Goal: Task Accomplishment & Management: Complete application form

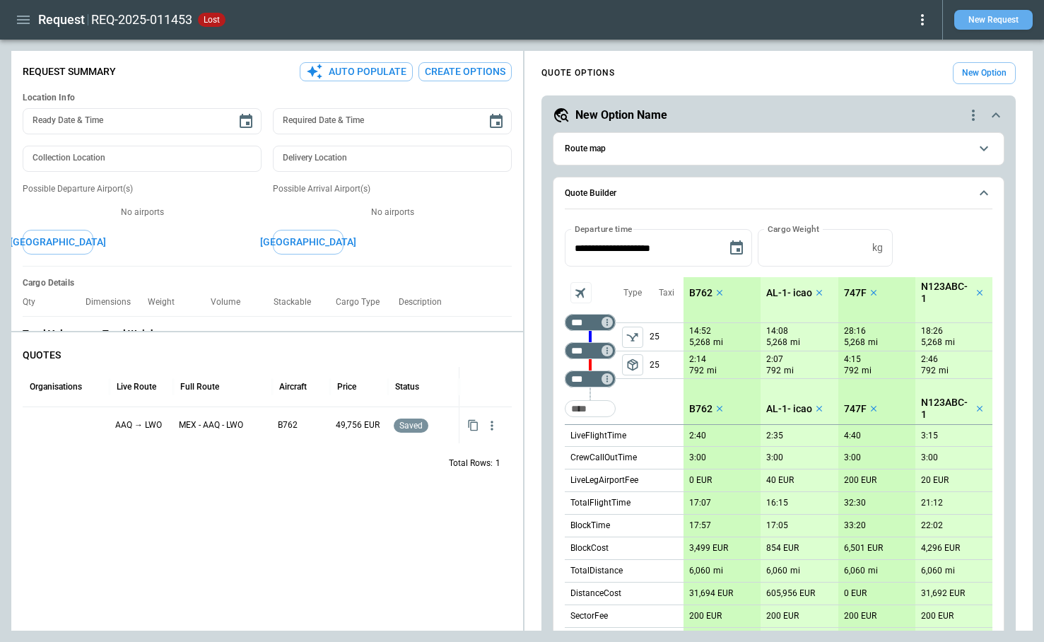
click at [998, 23] on button "New Request" at bounding box center [994, 20] width 78 height 20
type textarea "*"
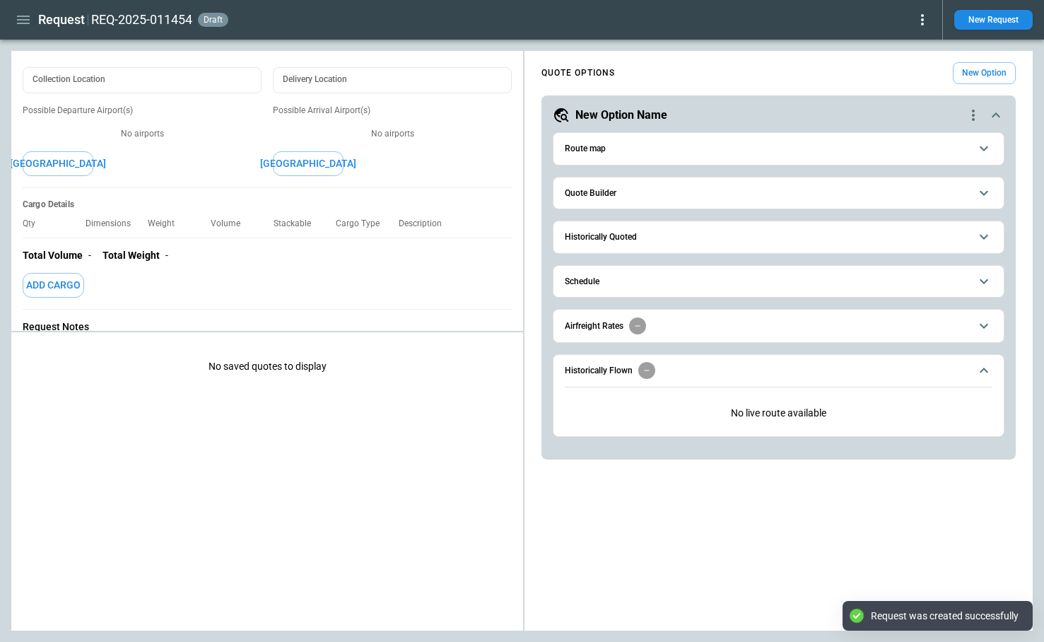
scroll to position [101, 0]
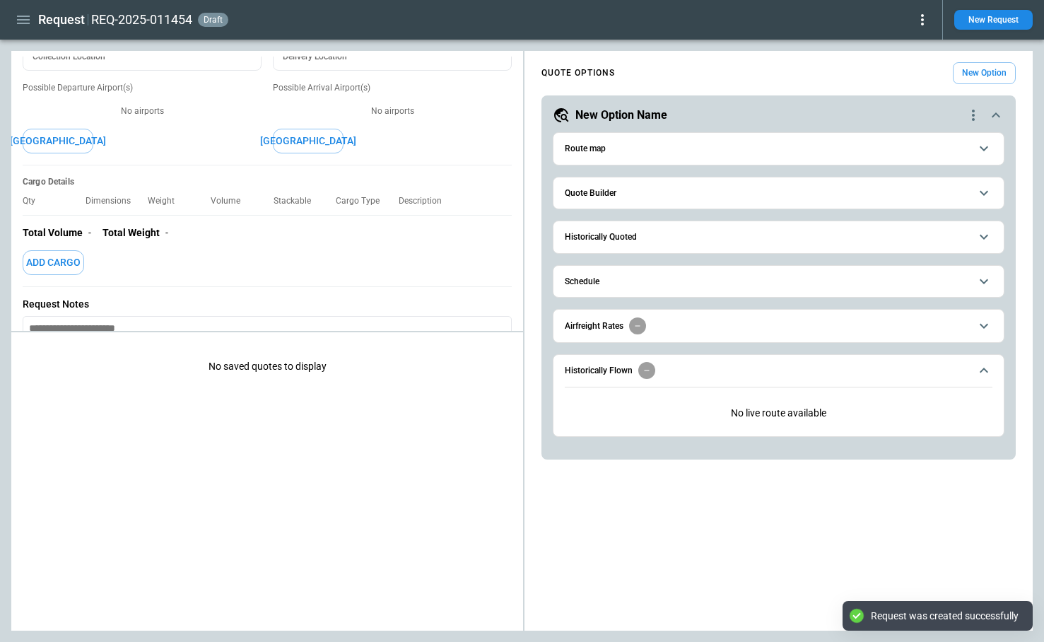
click at [645, 199] on button "Quote Builder" at bounding box center [779, 193] width 428 height 32
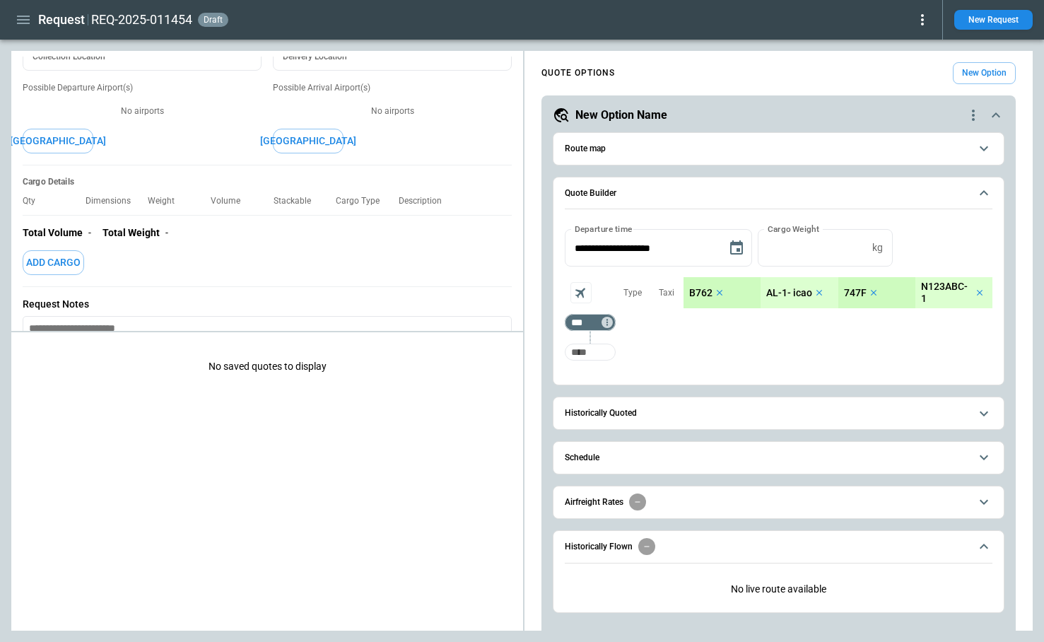
click at [598, 353] on input "Too short" at bounding box center [590, 351] width 45 height 25
type input "*"
type input "***"
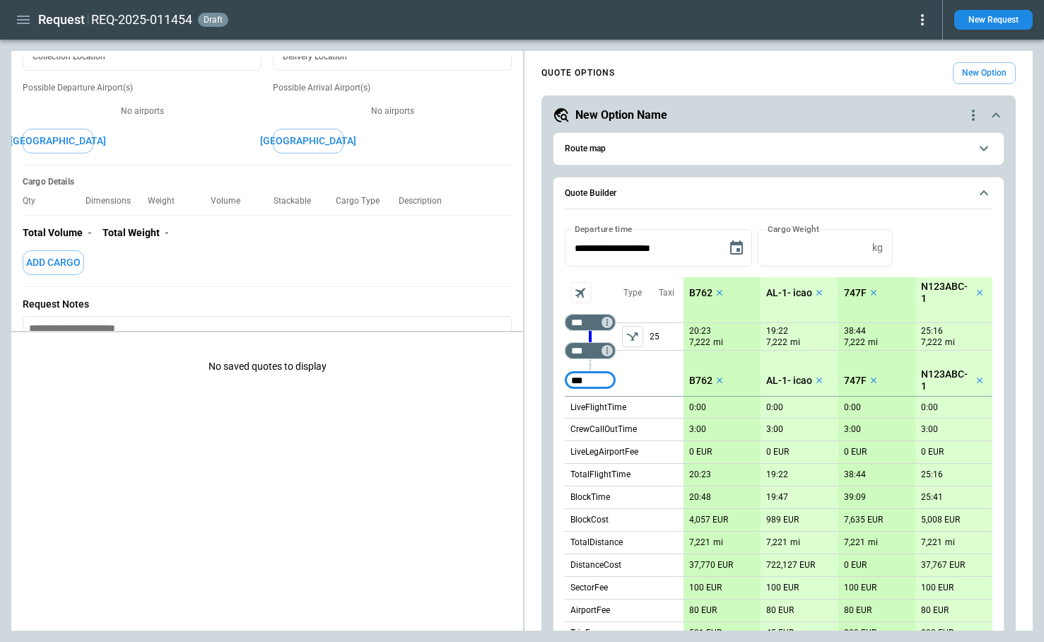
type input "***"
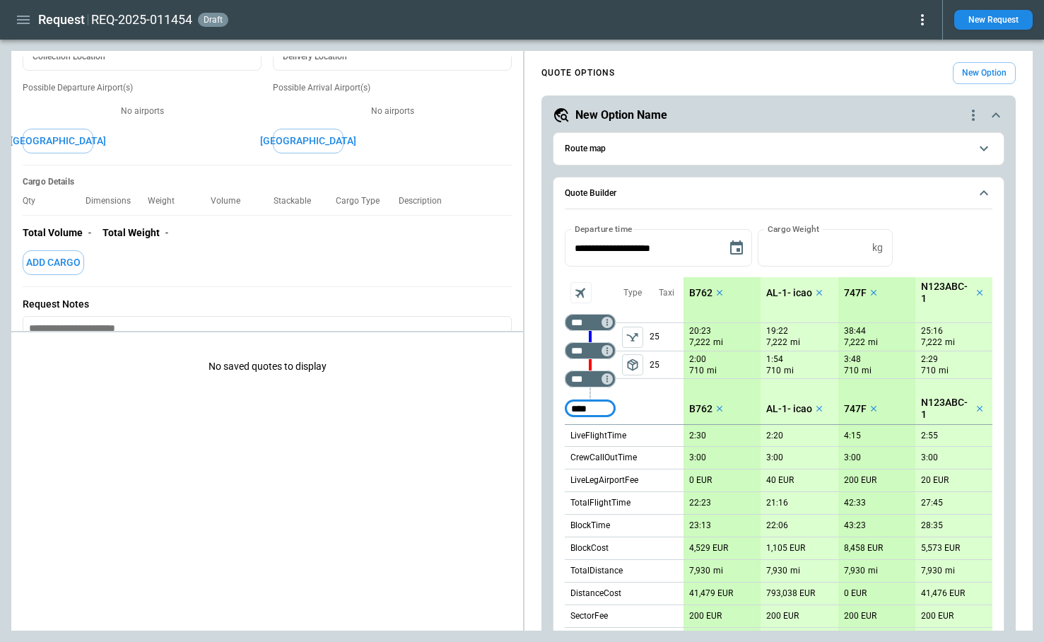
type input "****"
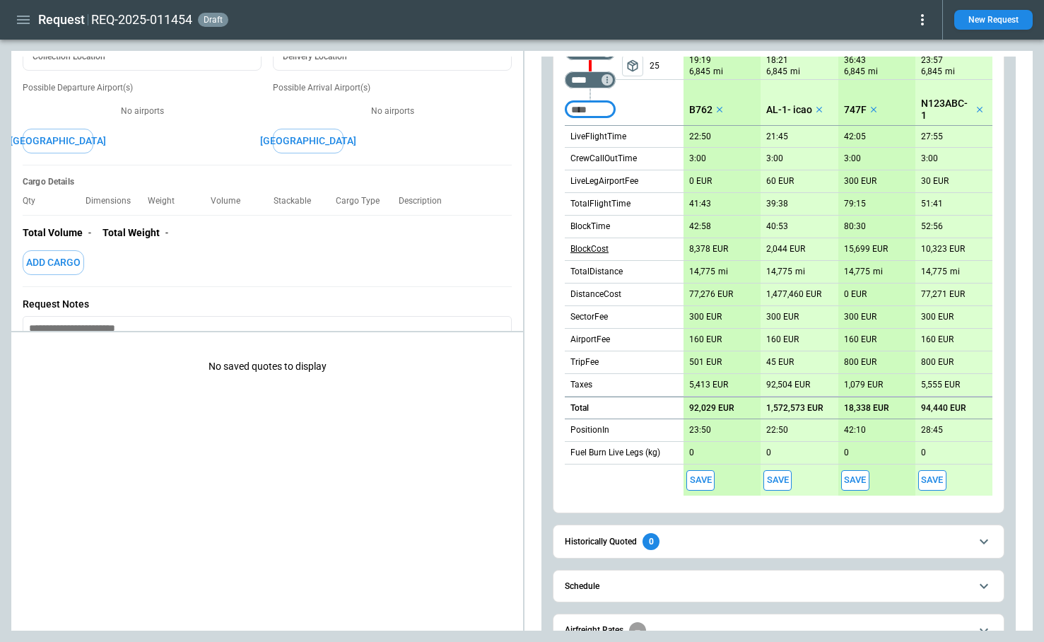
scroll to position [467, 0]
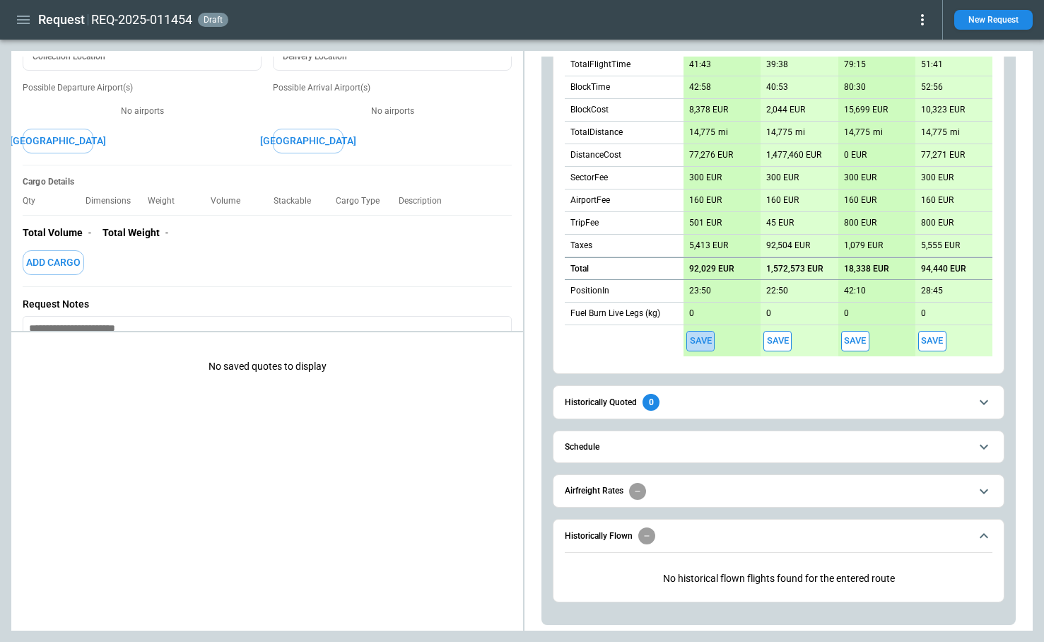
click at [697, 345] on button "Save" at bounding box center [701, 341] width 28 height 21
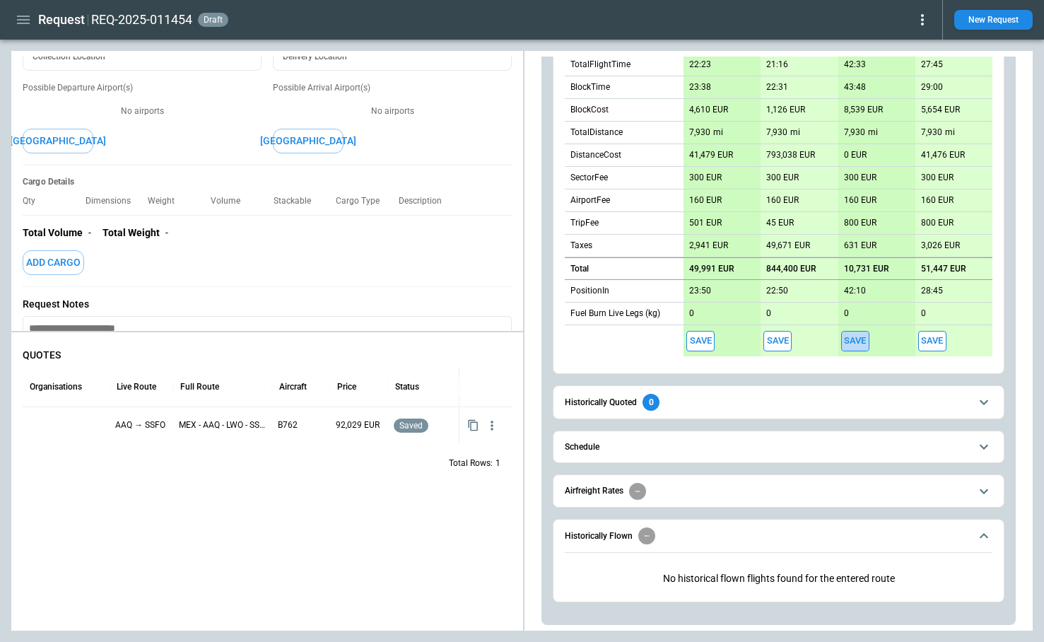
click at [849, 342] on button "Save" at bounding box center [856, 341] width 28 height 21
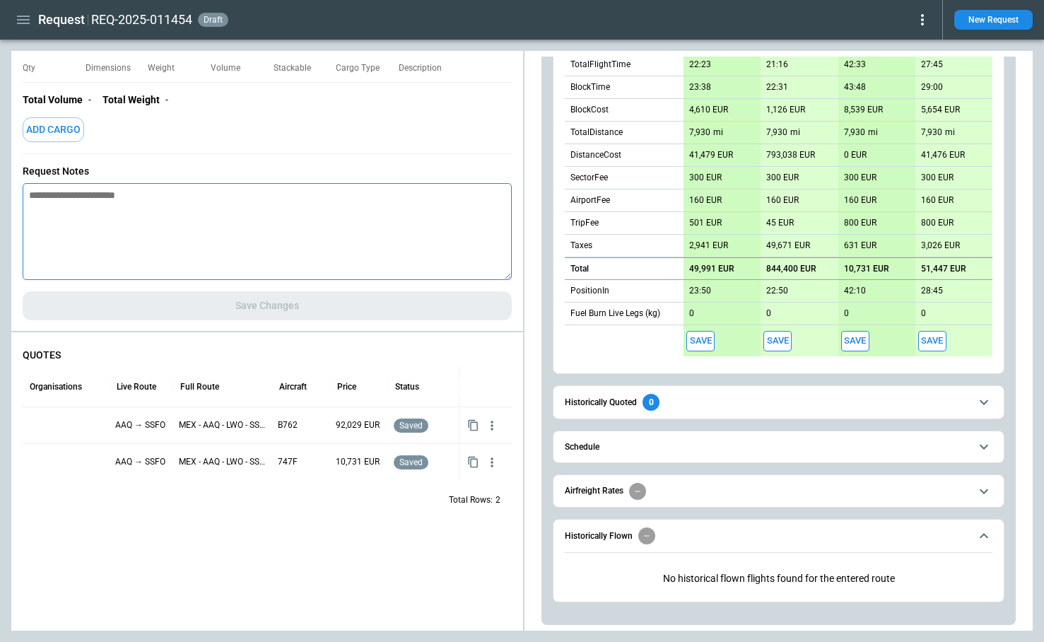
drag, startPoint x: 329, startPoint y: 279, endPoint x: 340, endPoint y: 279, distance: 11.3
click at [340, 279] on textarea at bounding box center [267, 231] width 489 height 97
click at [111, 209] on textarea at bounding box center [267, 231] width 489 height 97
click at [938, 339] on button "Save" at bounding box center [933, 341] width 28 height 21
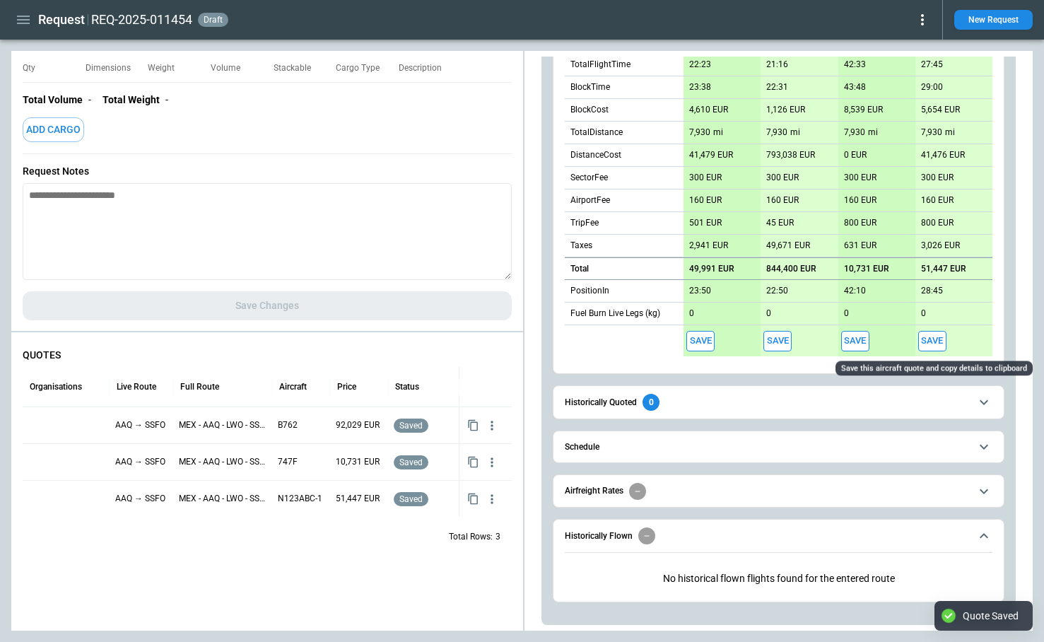
scroll to position [467, 0]
click at [943, 342] on button "Save" at bounding box center [933, 341] width 28 height 21
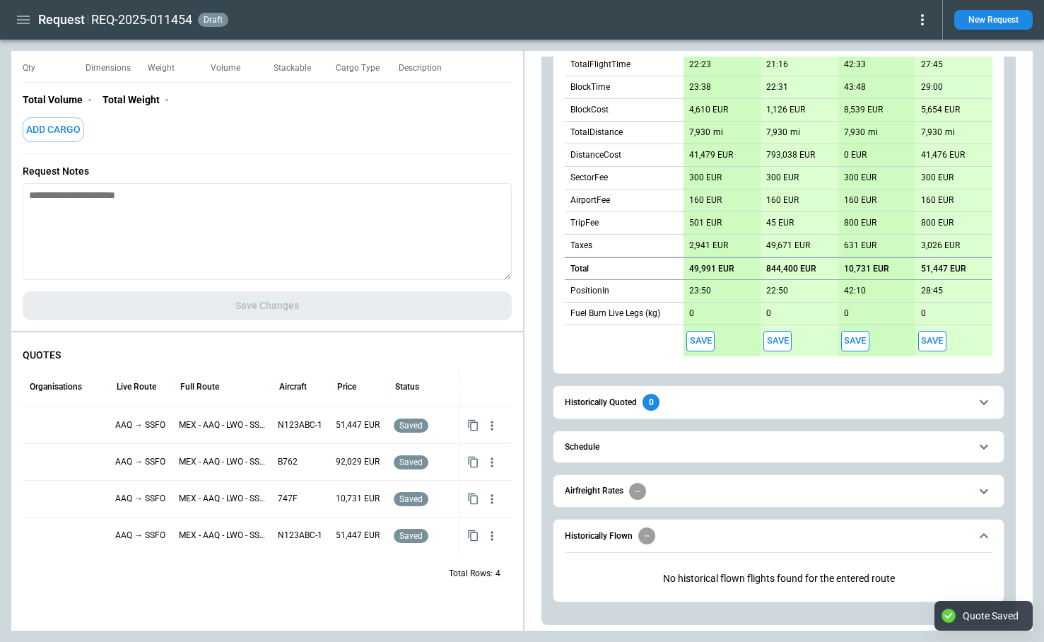
click at [707, 398] on span "Historically Quoted 0" at bounding box center [767, 402] width 405 height 17
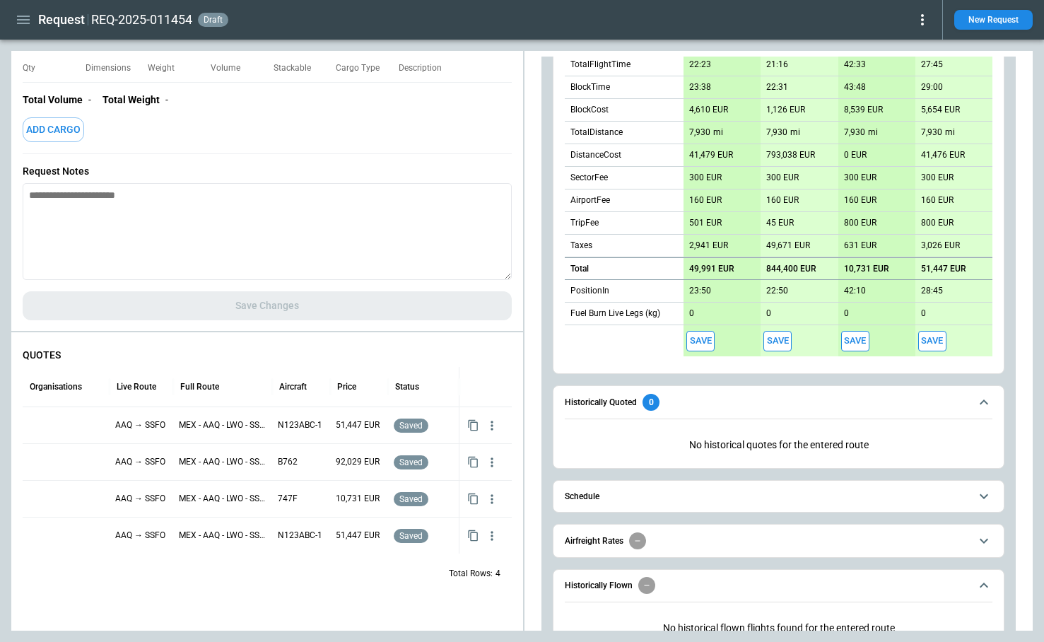
click at [707, 398] on span "Historically Quoted 0" at bounding box center [767, 402] width 405 height 17
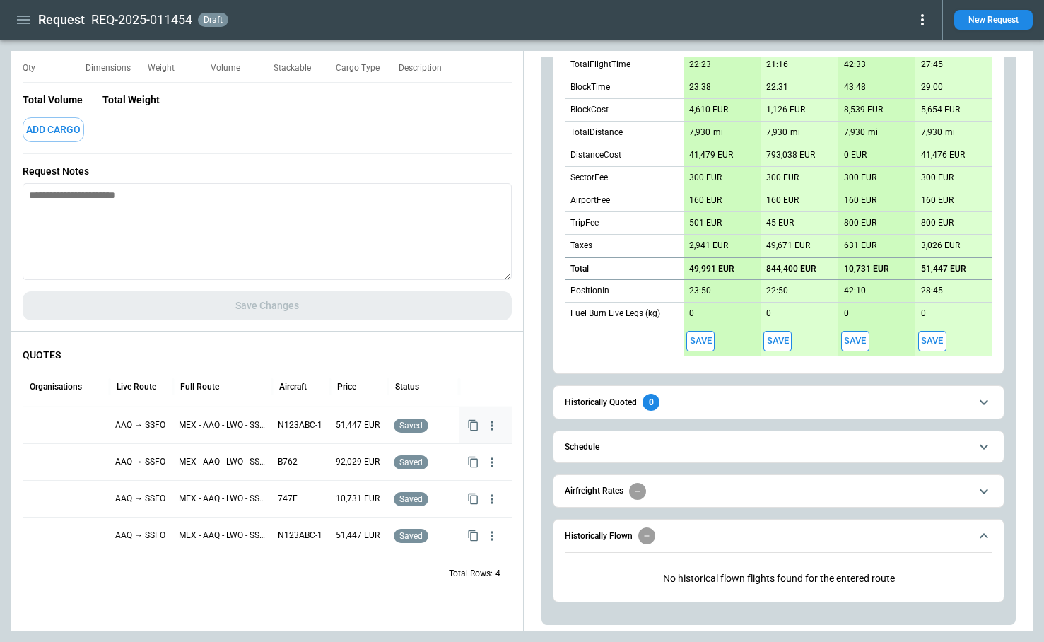
click at [63, 425] on div at bounding box center [66, 425] width 76 height 25
click at [71, 425] on div at bounding box center [66, 425] width 76 height 25
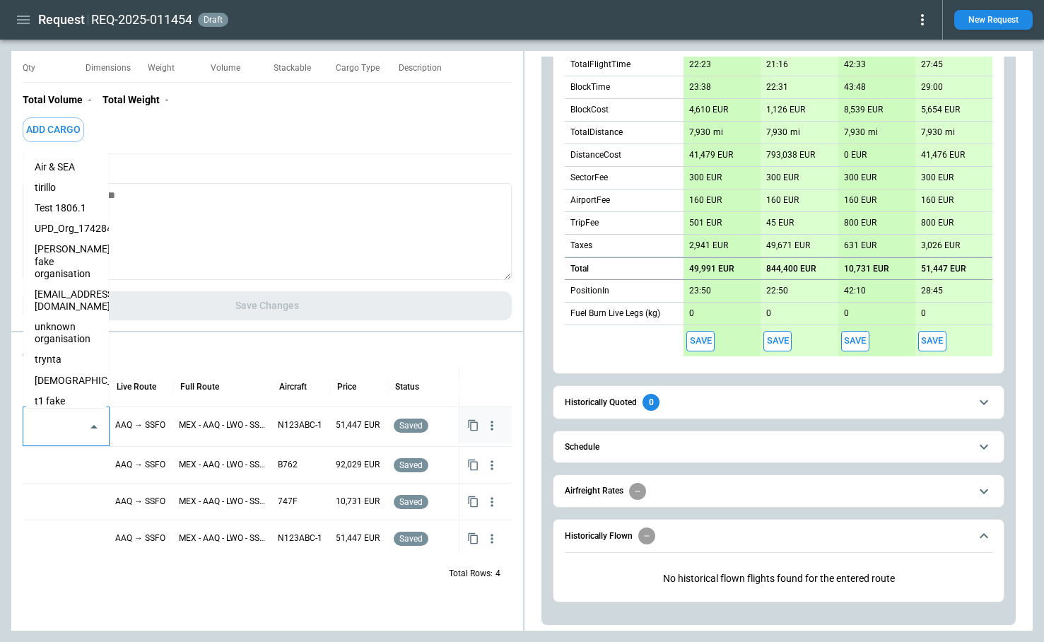
click at [71, 425] on input "text" at bounding box center [56, 426] width 52 height 25
click at [68, 357] on li "trynta" at bounding box center [66, 359] width 86 height 21
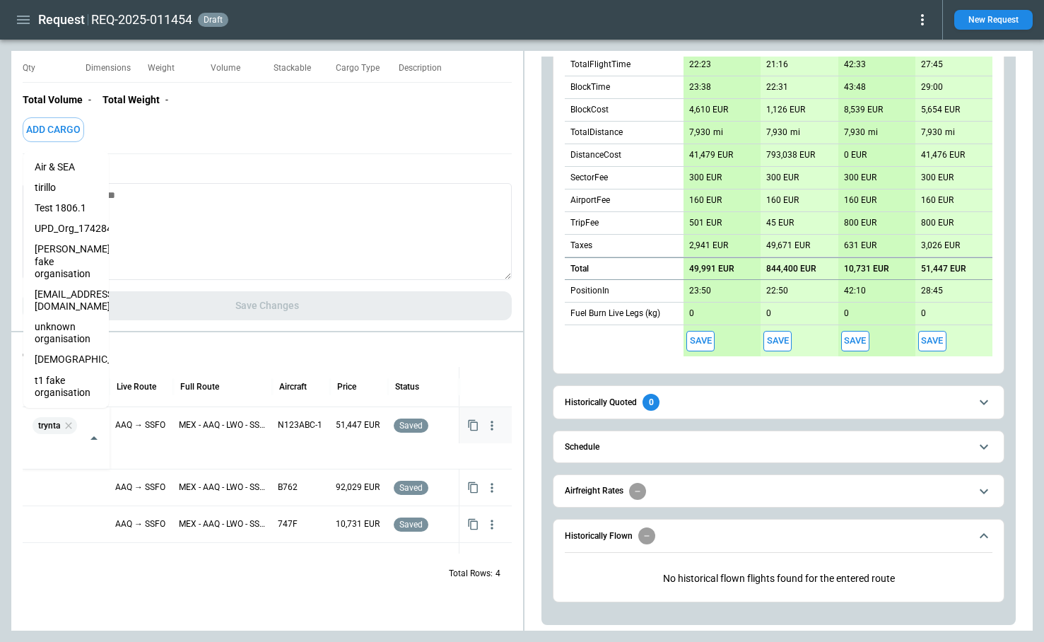
click at [233, 583] on div "Total Rows: 4" at bounding box center [267, 573] width 489 height 37
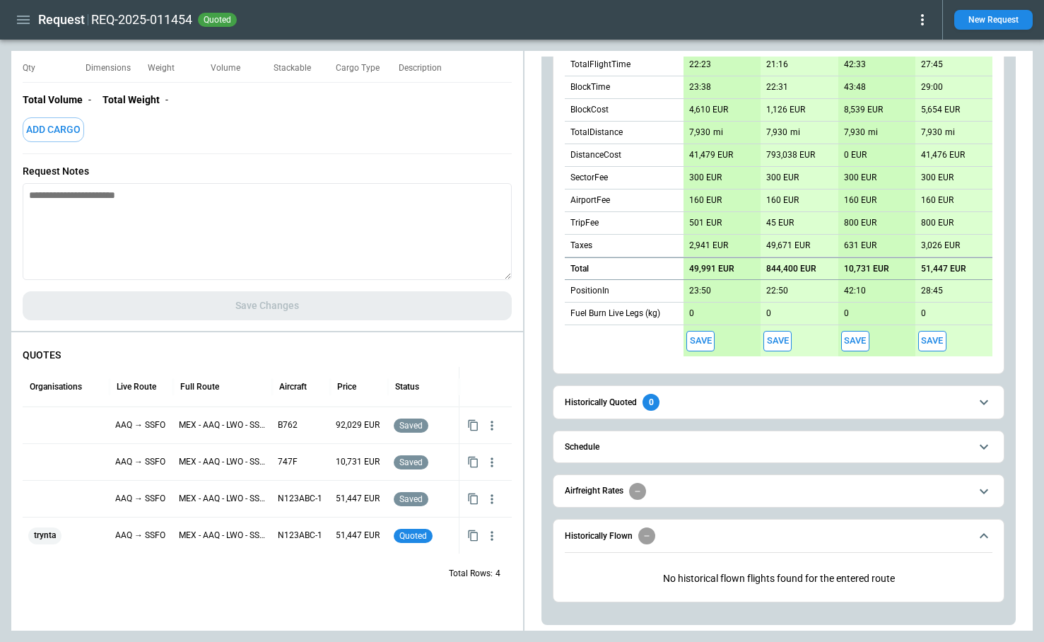
click at [923, 16] on icon at bounding box center [922, 19] width 3 height 11
click at [892, 41] on button "Confirm" at bounding box center [906, 44] width 47 height 21
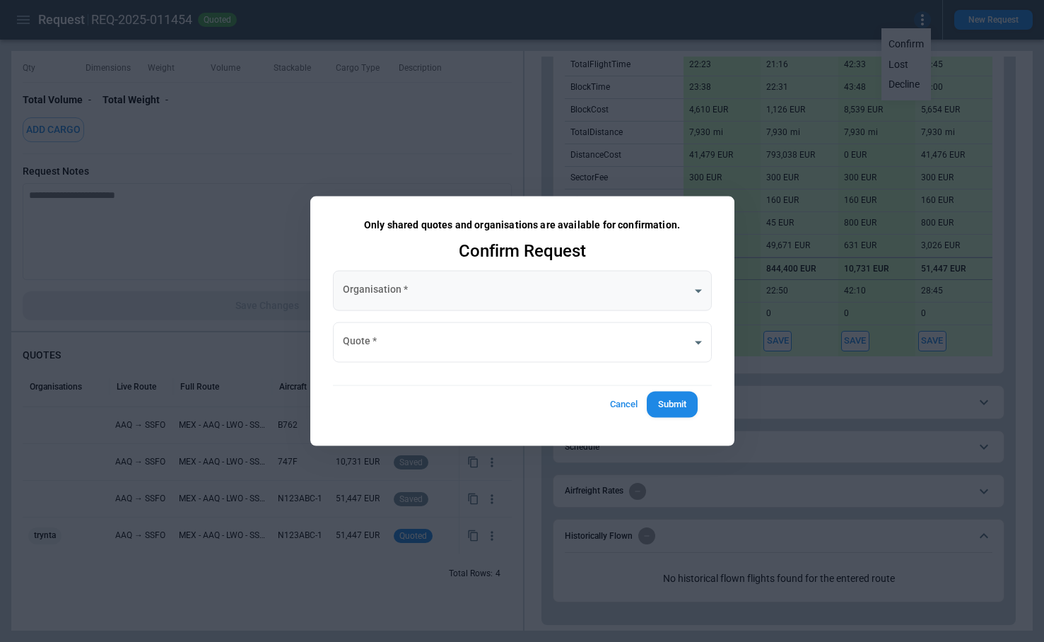
click at [599, 287] on body "Request REQ-2025-011454 quoted New Request FindBorderBarSize Request Summary Au…" at bounding box center [522, 321] width 1044 height 642
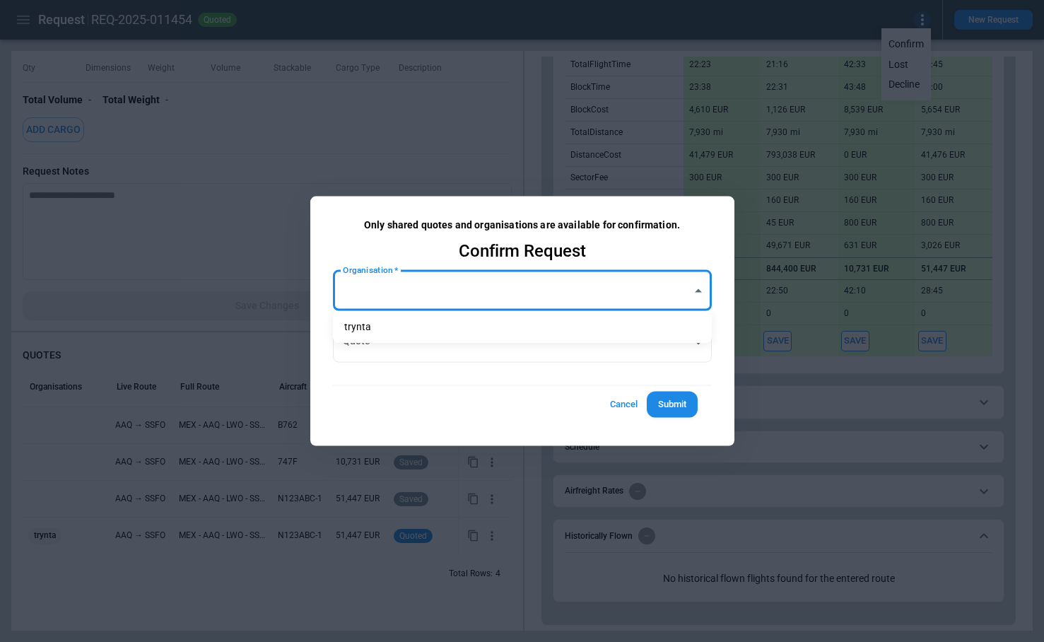
click at [634, 401] on div at bounding box center [522, 321] width 1044 height 642
click at [624, 408] on button "Cancel" at bounding box center [624, 405] width 45 height 26
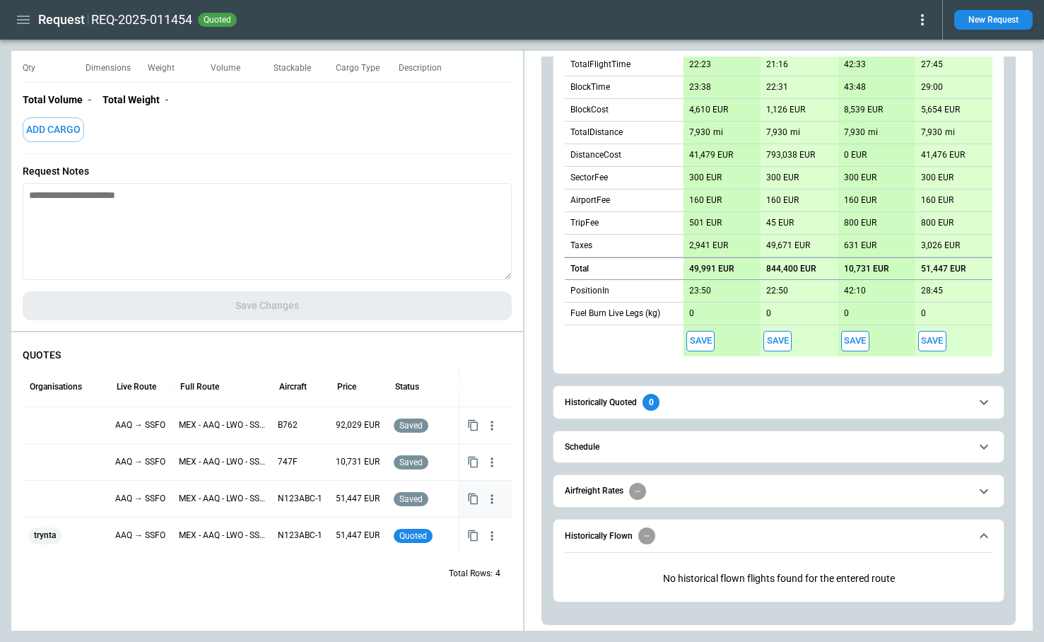
click at [76, 507] on div at bounding box center [66, 499] width 76 height 25
click at [59, 496] on div at bounding box center [66, 499] width 76 height 25
click at [59, 496] on input "text" at bounding box center [56, 500] width 52 height 25
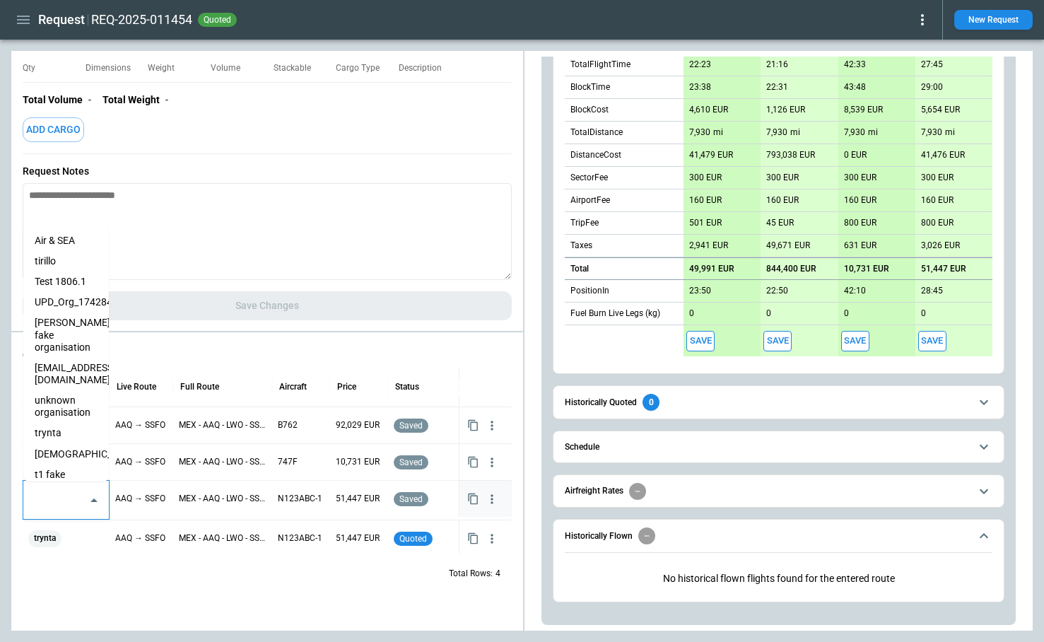
click at [51, 260] on li "tirillo" at bounding box center [66, 261] width 86 height 21
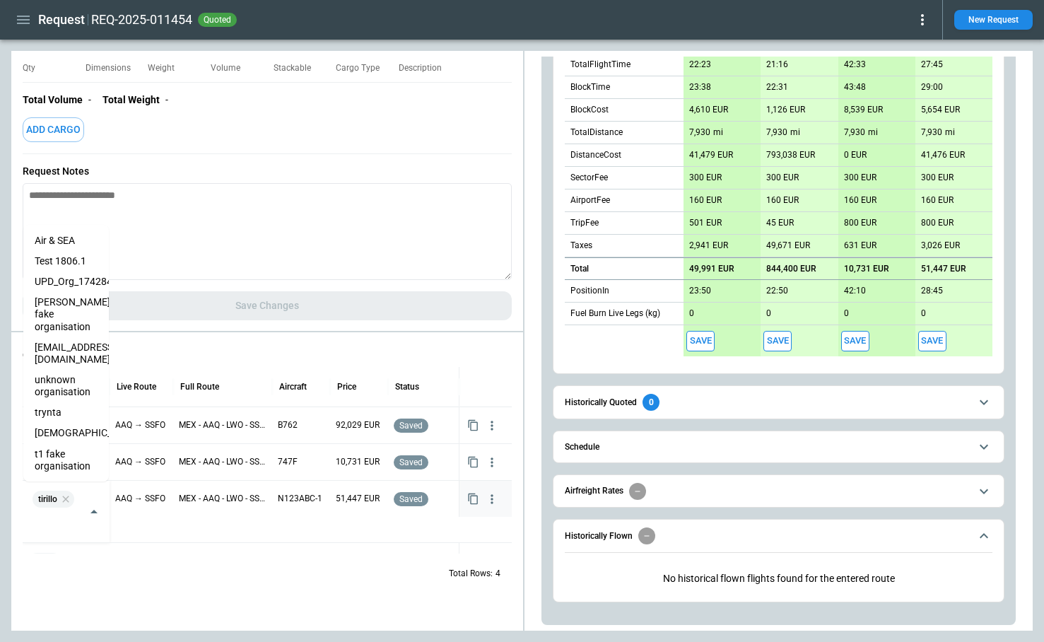
click at [228, 581] on div "Total Rows: 4" at bounding box center [267, 573] width 489 height 37
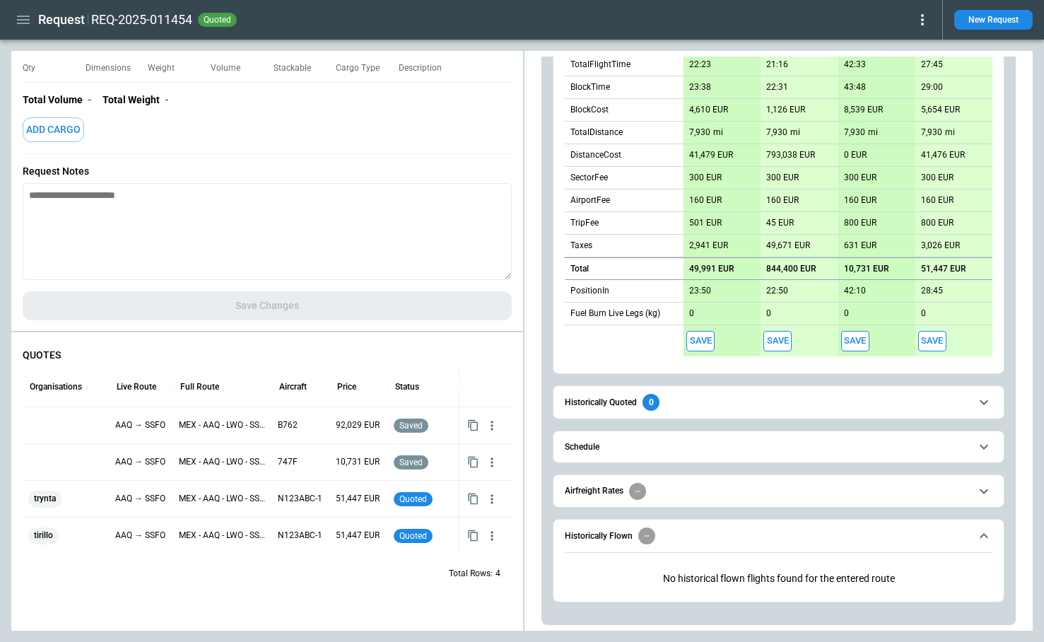
click at [924, 16] on icon at bounding box center [922, 19] width 17 height 17
click at [898, 50] on button "Confirm" at bounding box center [906, 44] width 47 height 21
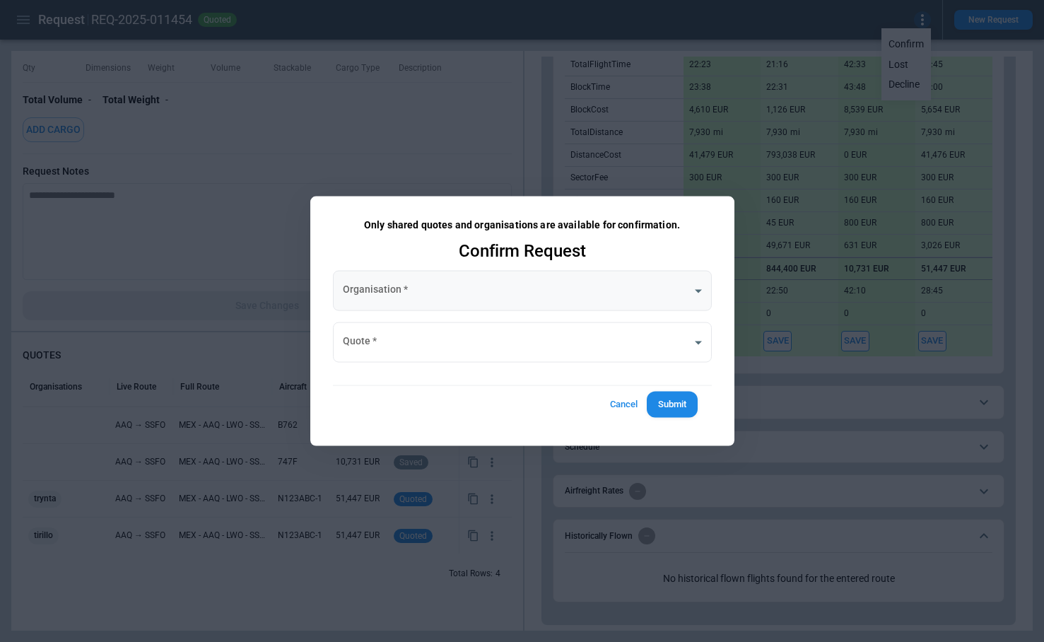
click at [446, 296] on body "Request REQ-2025-011454 quoted New Request FindBorderBarSize Request Summary Au…" at bounding box center [522, 321] width 1044 height 642
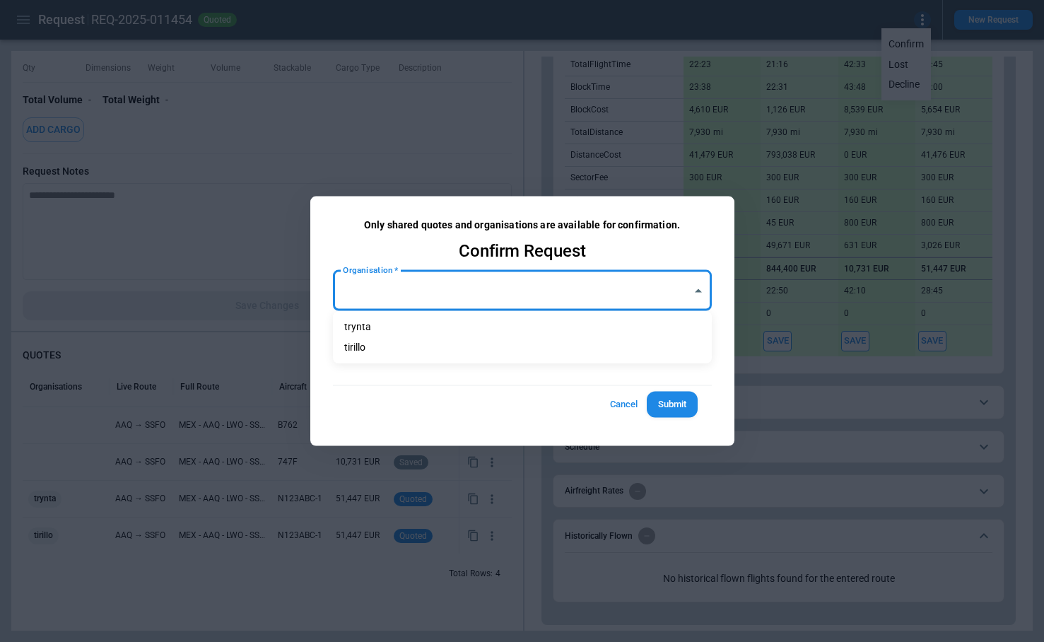
click at [235, 588] on div at bounding box center [522, 321] width 1044 height 642
click at [62, 421] on div at bounding box center [522, 321] width 1044 height 642
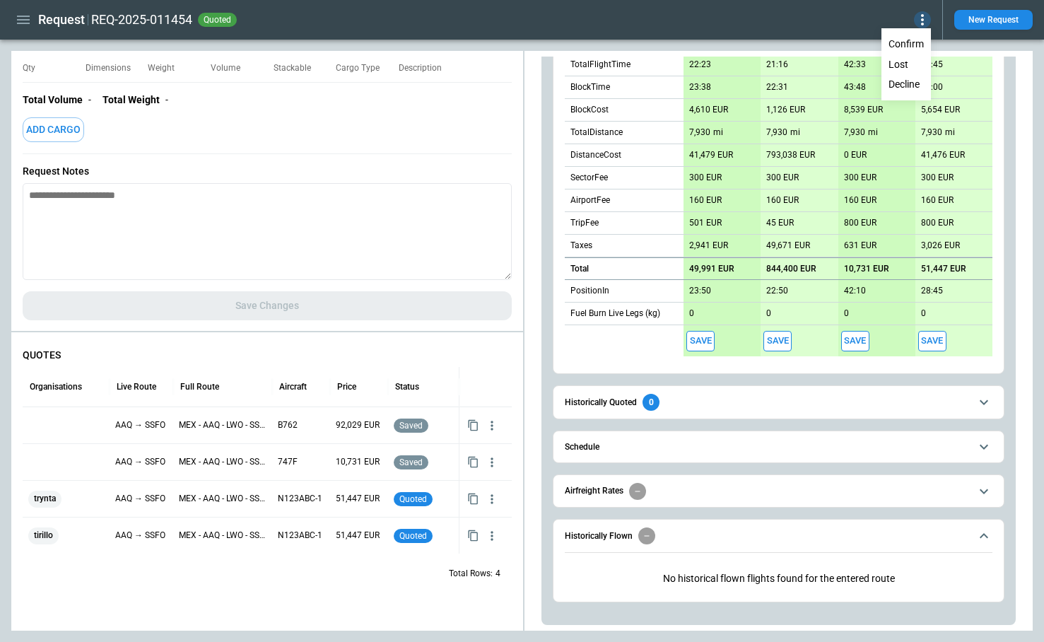
click at [61, 421] on div at bounding box center [522, 321] width 1044 height 642
click at [57, 432] on div at bounding box center [66, 425] width 76 height 25
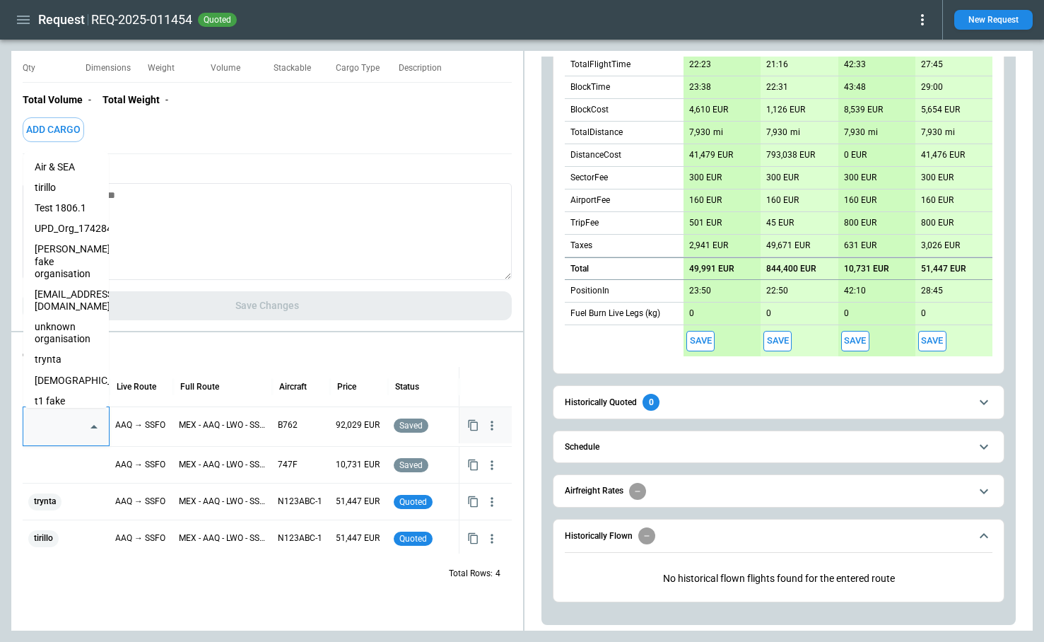
click at [57, 429] on input "text" at bounding box center [56, 426] width 52 height 25
click at [61, 202] on li "Test 1806.1" at bounding box center [66, 208] width 86 height 21
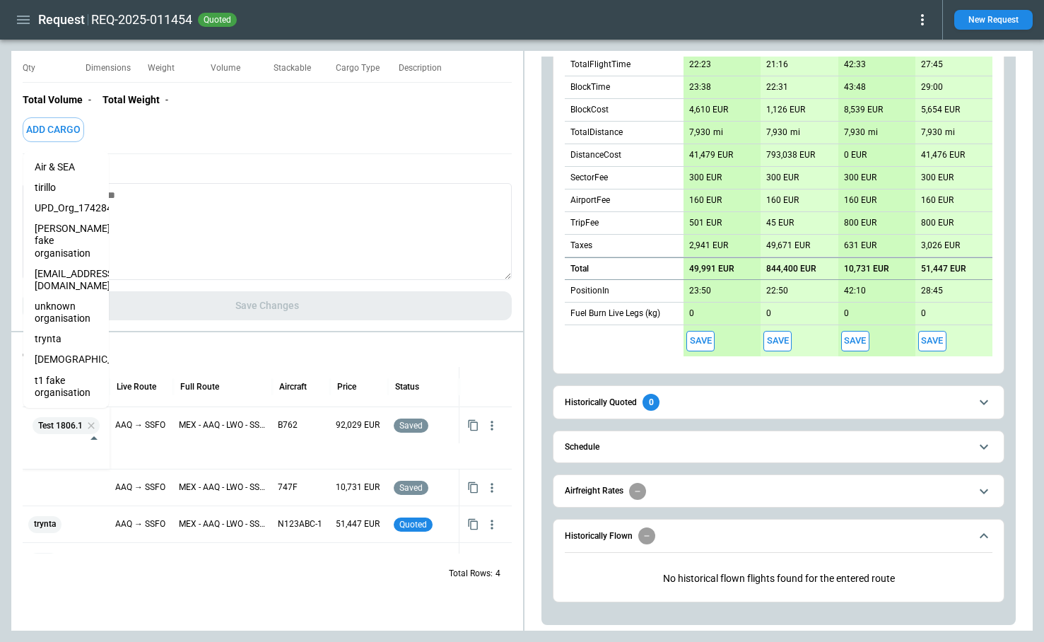
click at [195, 598] on div "QUOTES Organisations Live Route Full Route Aircraft Price Status Test 1806.1 ​ …" at bounding box center [267, 470] width 512 height 265
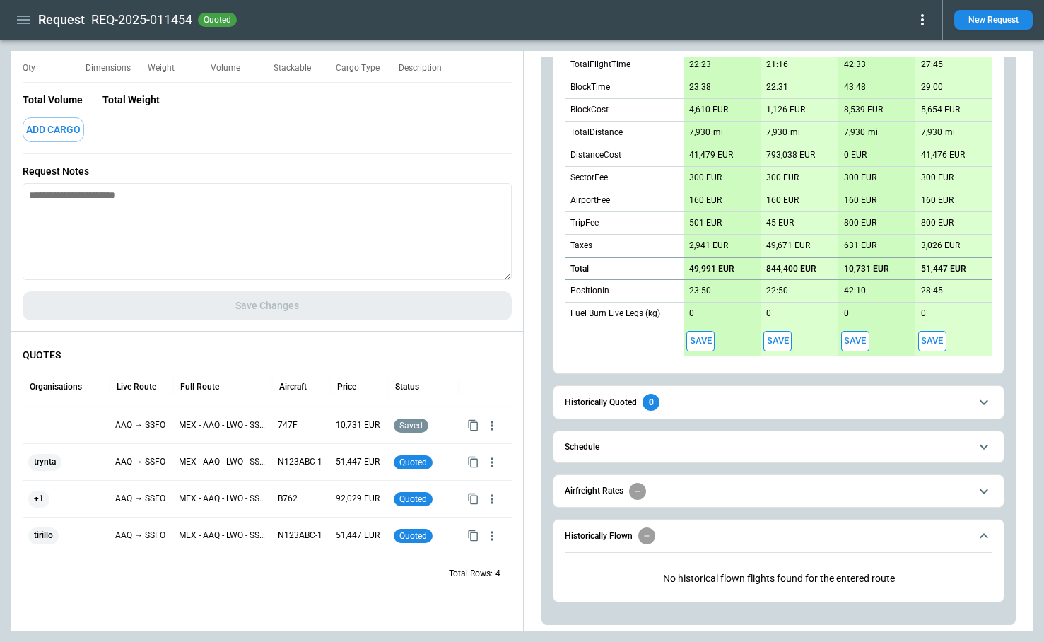
click at [706, 340] on button "Save" at bounding box center [701, 341] width 28 height 21
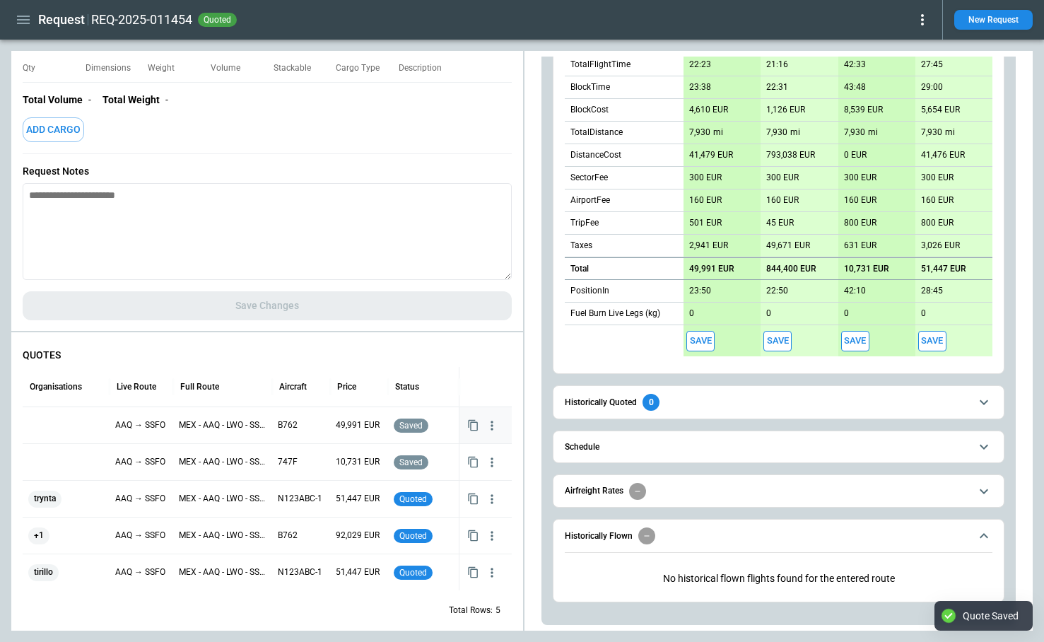
click at [62, 419] on div at bounding box center [66, 425] width 76 height 25
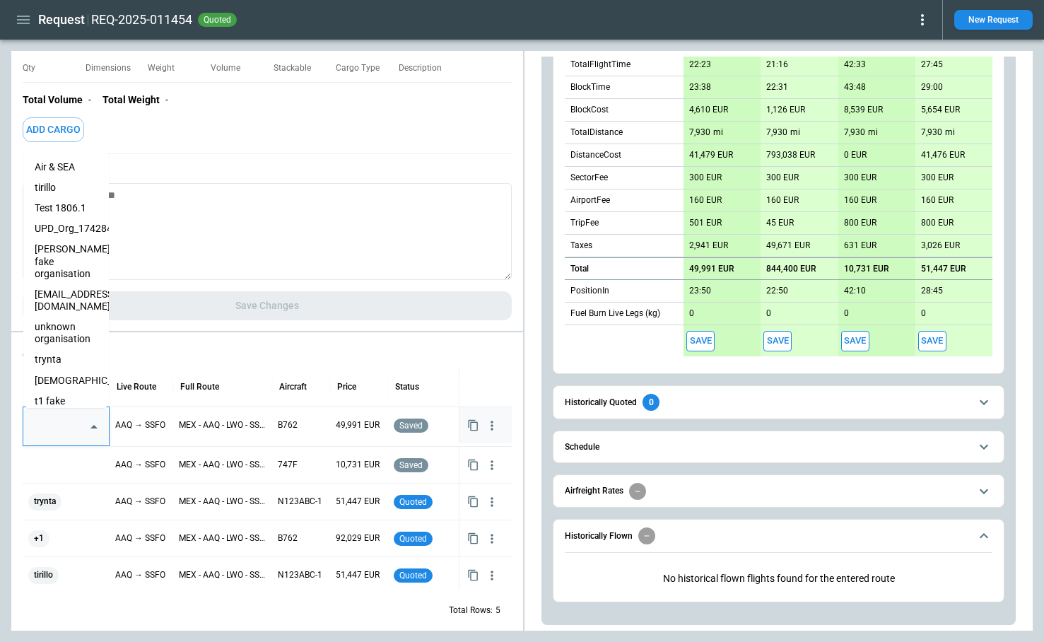
click at [64, 425] on input "text" at bounding box center [56, 426] width 52 height 25
click at [62, 264] on li "simon watson fake organisation" at bounding box center [66, 261] width 86 height 45
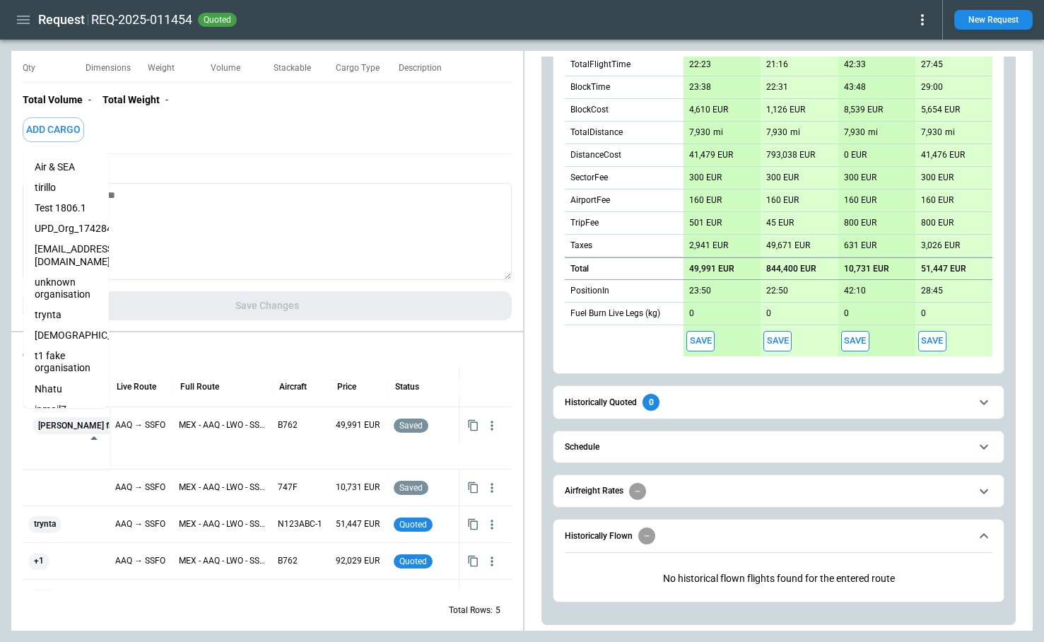
click at [194, 596] on div "Total Rows: 5" at bounding box center [267, 610] width 489 height 37
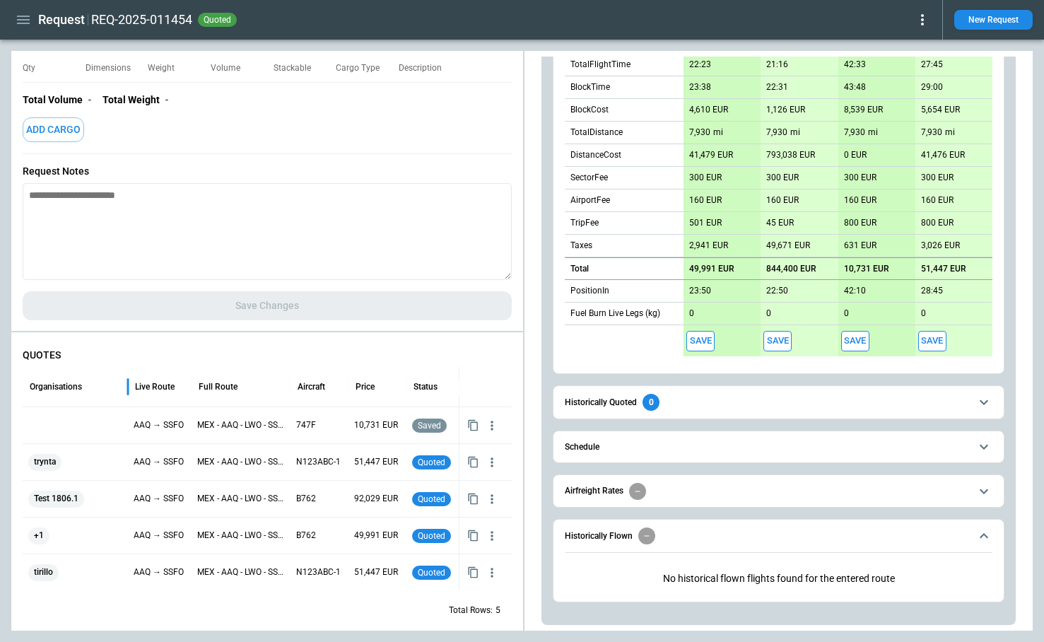
drag, startPoint x: 109, startPoint y: 392, endPoint x: 121, endPoint y: 383, distance: 14.7
click at [124, 383] on div at bounding box center [127, 387] width 7 height 40
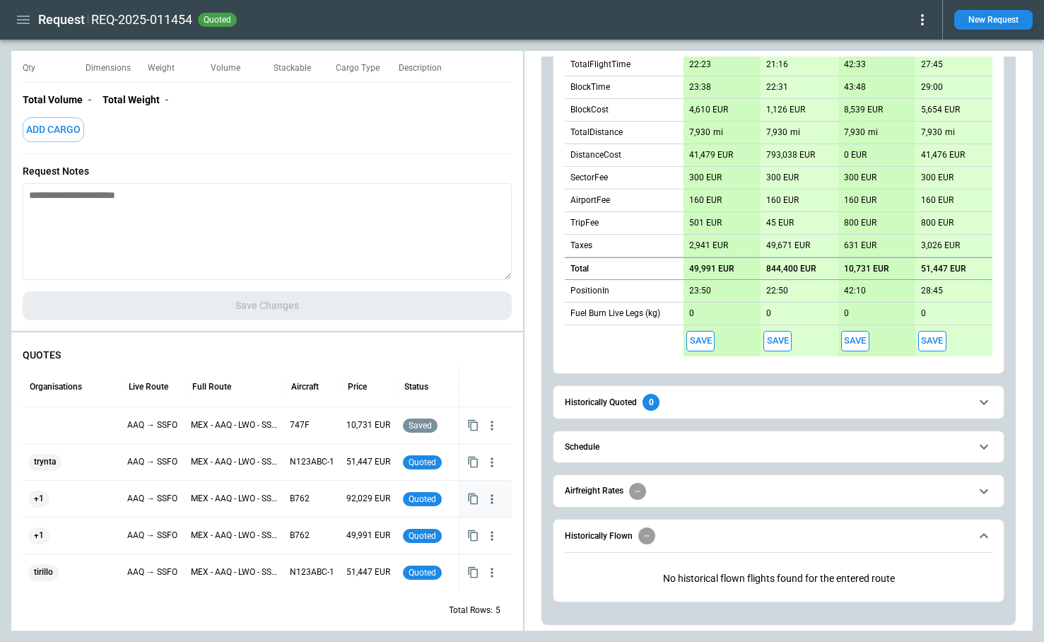
scroll to position [0, 9]
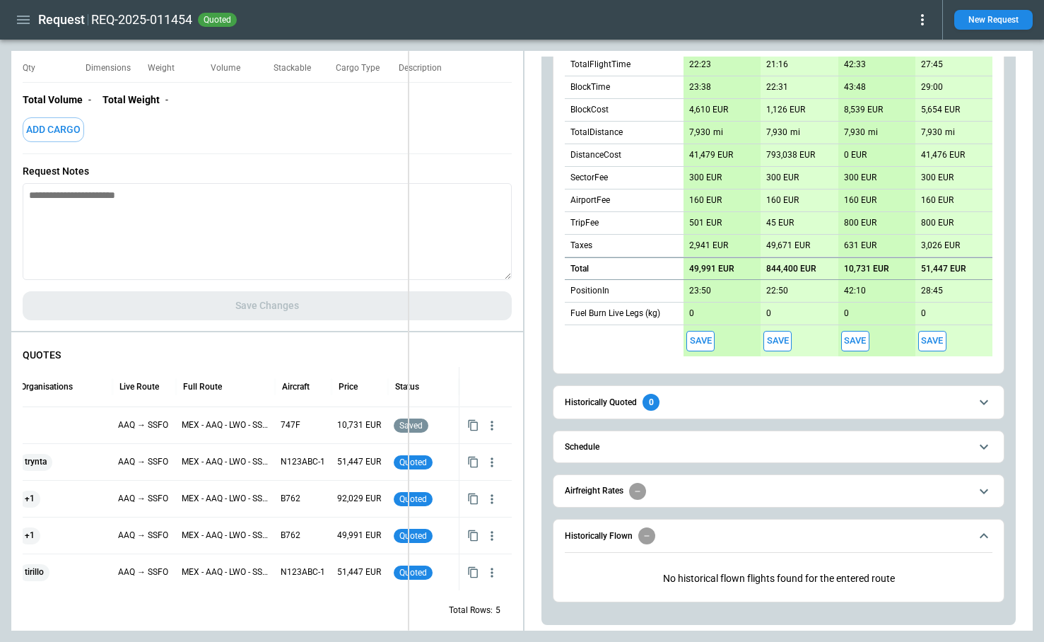
click at [407, 321] on div "FindBorderBarSize Request Summary Auto Populate Create Options Location Info Re…" at bounding box center [522, 341] width 1022 height 580
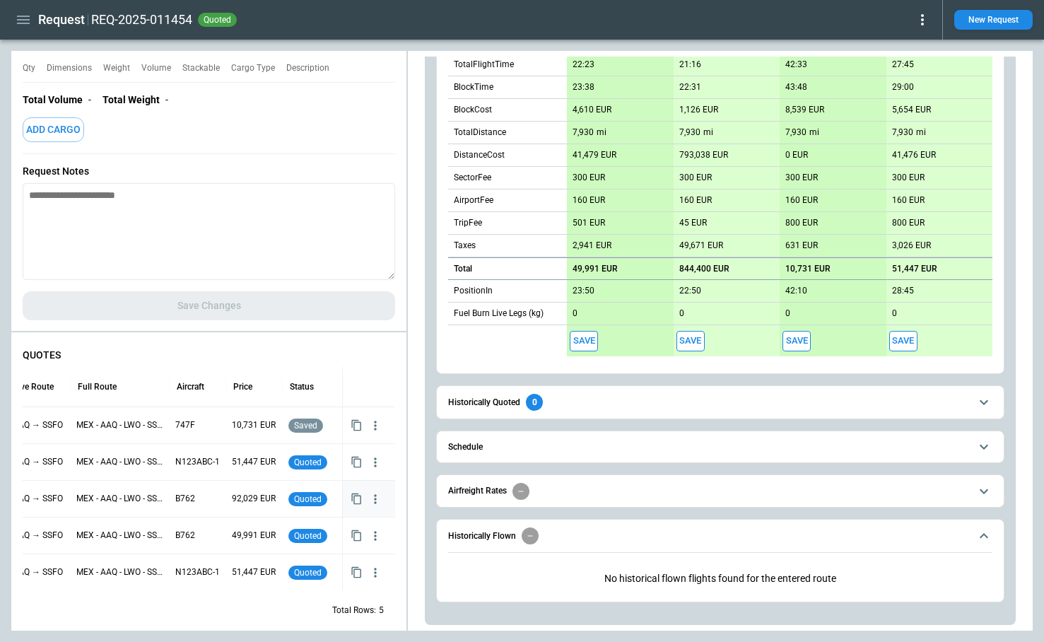
scroll to position [0, 0]
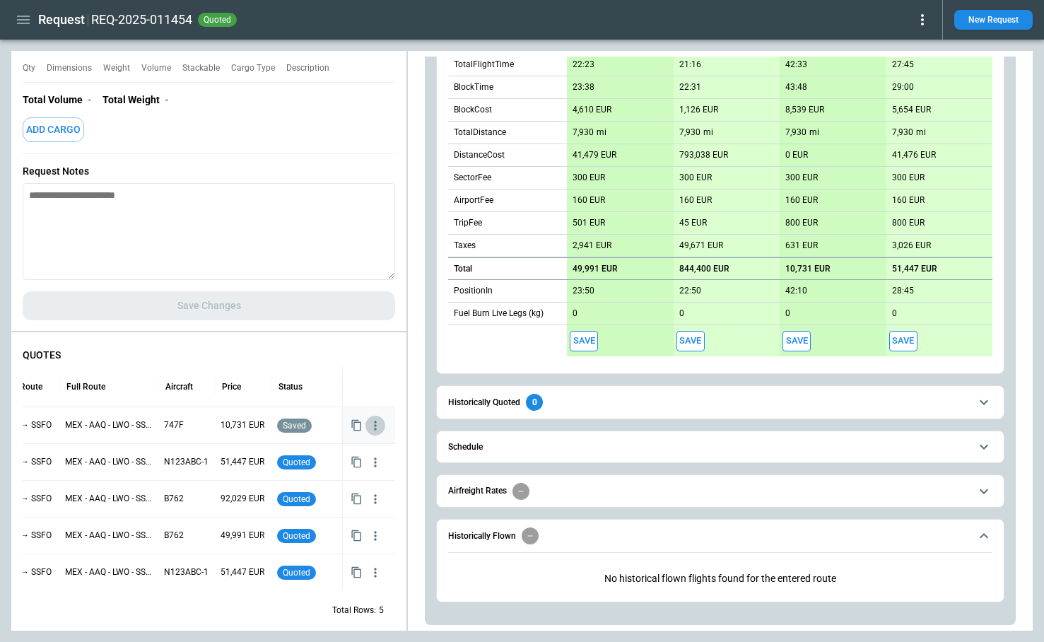
click at [374, 425] on icon "button" at bounding box center [375, 425] width 2 height 9
click at [268, 605] on div at bounding box center [522, 321] width 1044 height 642
click at [375, 535] on icon "button" at bounding box center [375, 535] width 2 height 9
click at [325, 607] on ul "View Schedule View Quote Details Delete Quote" at bounding box center [330, 583] width 113 height 73
click at [323, 608] on ul "View Schedule View Quote Details Delete Quote" at bounding box center [330, 583] width 113 height 73
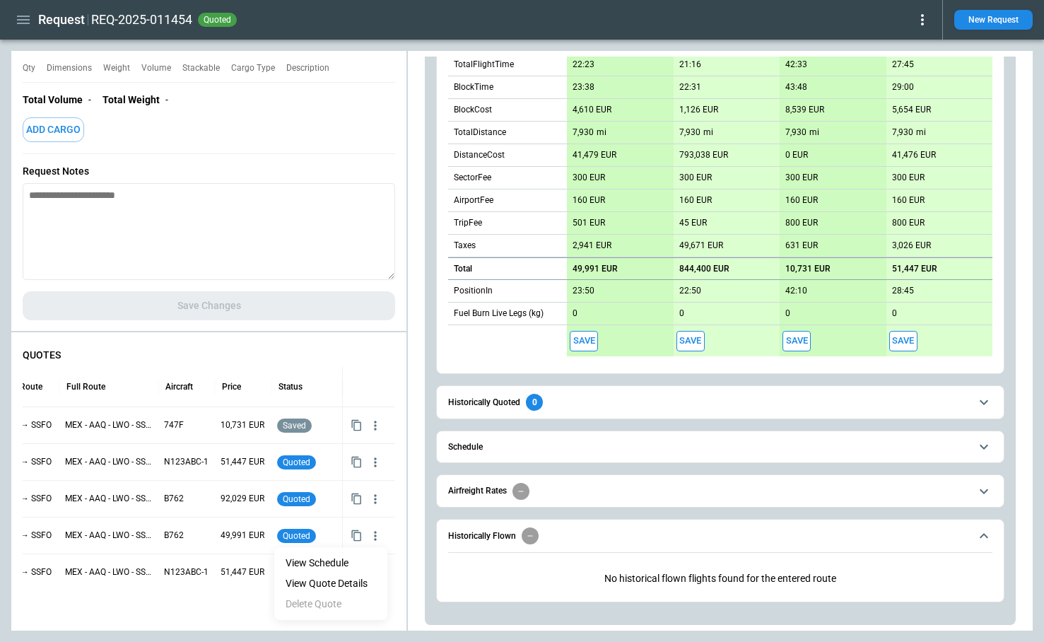
click at [323, 608] on ul "View Schedule View Quote Details Delete Quote" at bounding box center [330, 583] width 113 height 73
click at [254, 613] on div at bounding box center [522, 321] width 1044 height 642
click at [724, 246] on div "FindBorderBarSize Request Summary Auto Populate Create Options Location Info Re…" at bounding box center [522, 341] width 1022 height 580
type textarea "*"
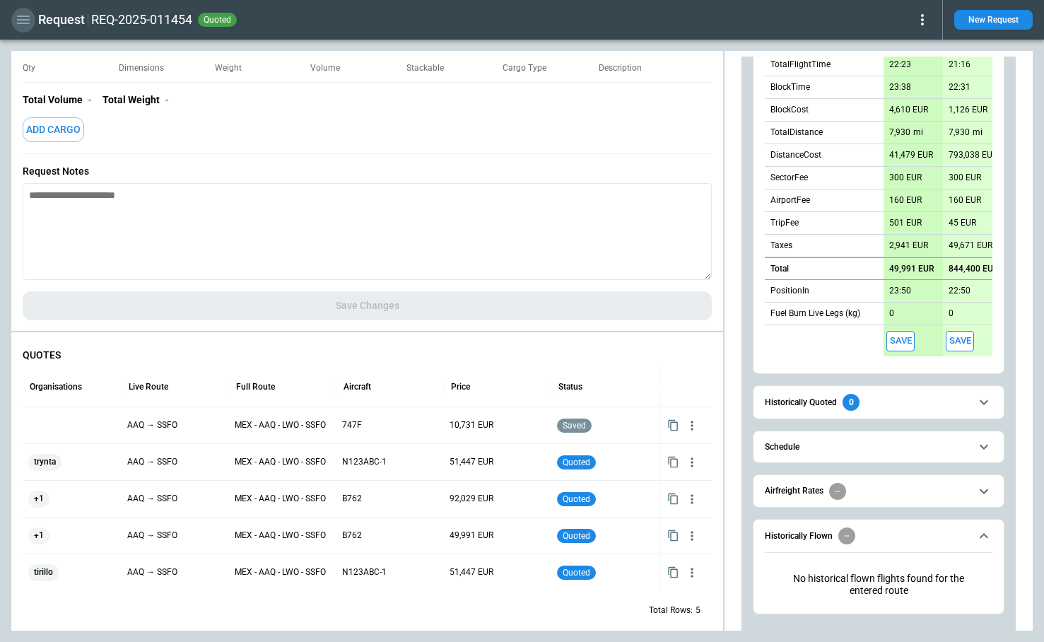
click at [25, 24] on icon "button" at bounding box center [23, 19] width 17 height 17
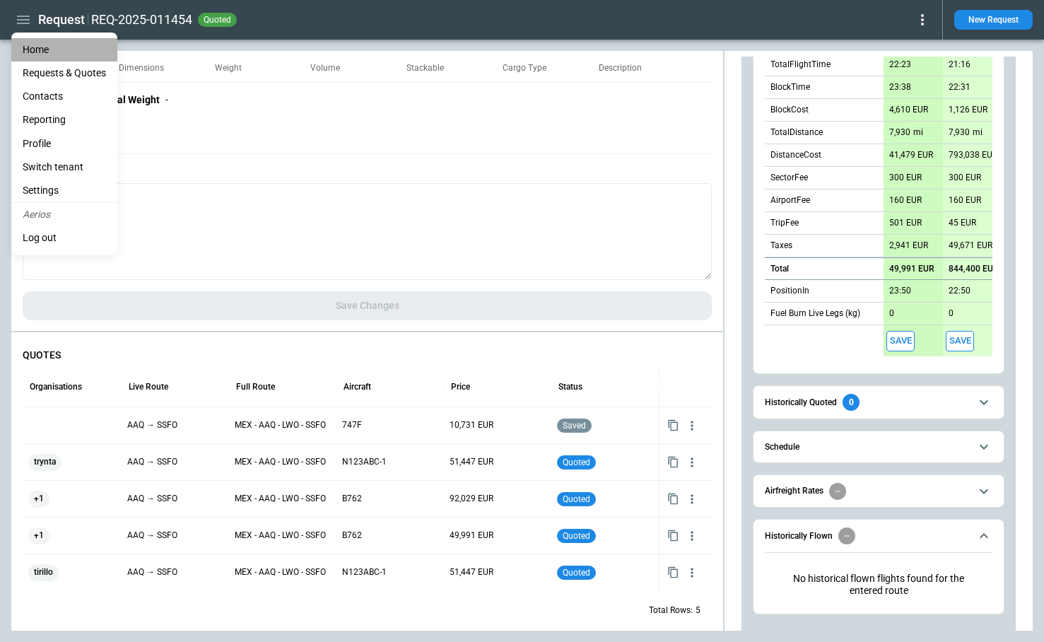
click at [40, 57] on li "Home" at bounding box center [64, 49] width 106 height 23
